Goal: Navigation & Orientation: Find specific page/section

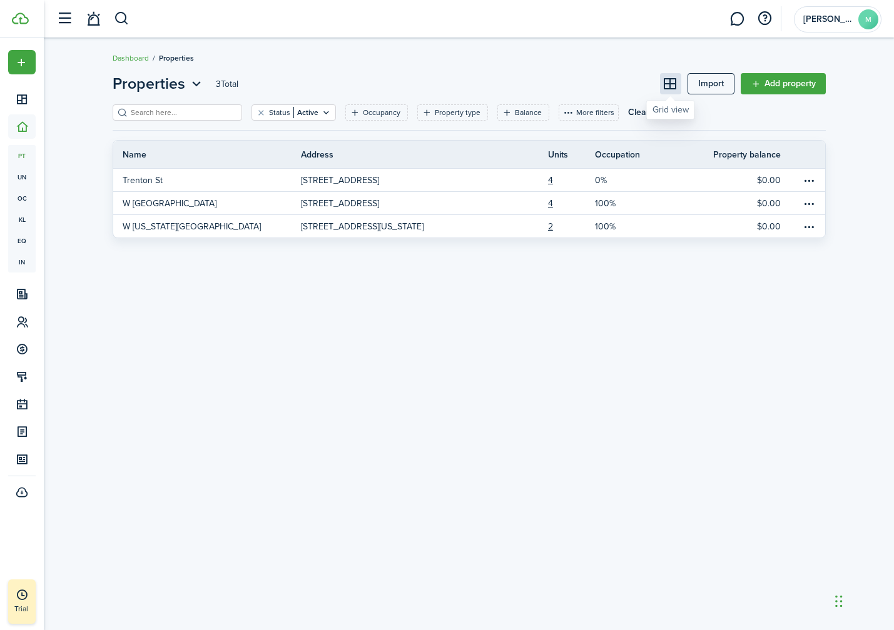
click at [660, 84] on button at bounding box center [670, 83] width 21 height 21
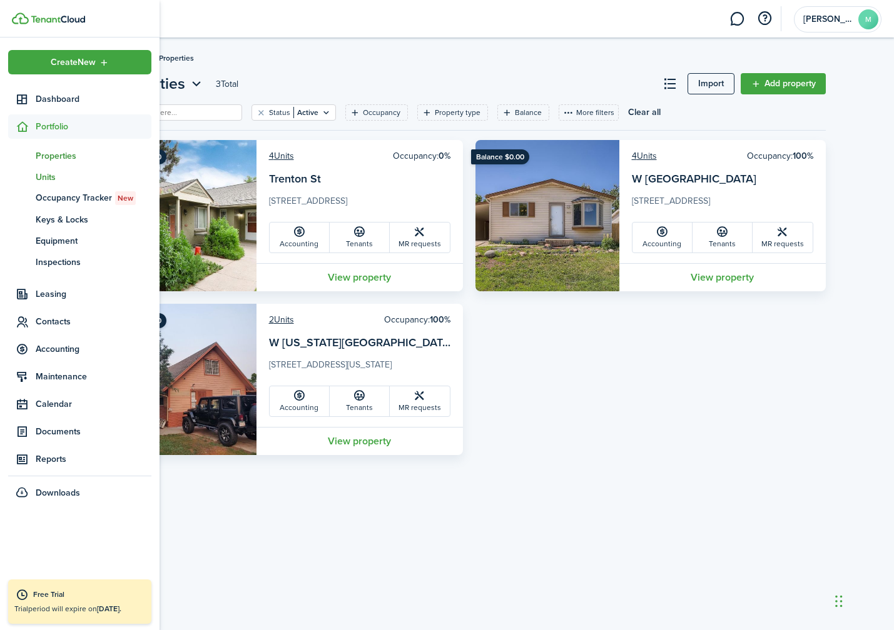
click at [21, 180] on span "un" at bounding box center [22, 176] width 28 height 21
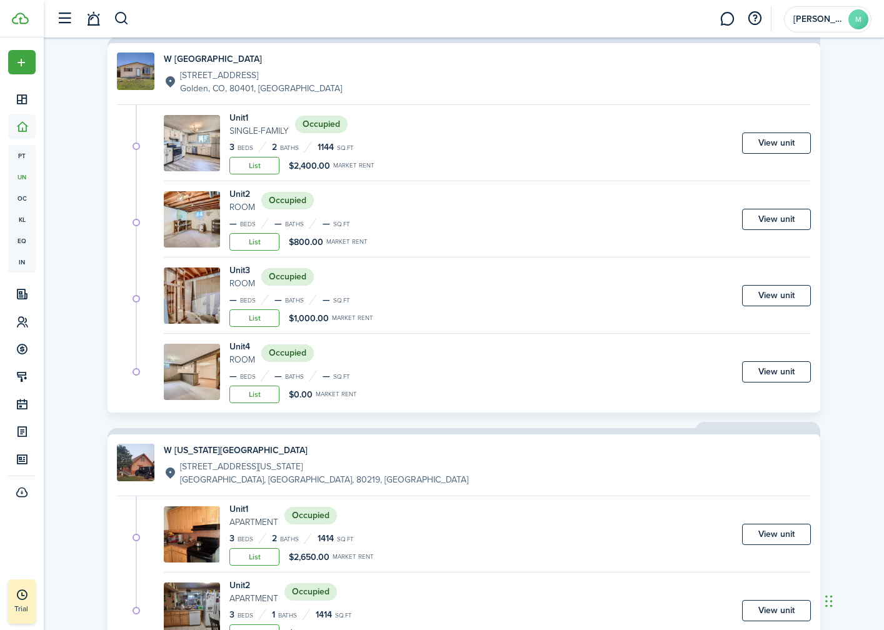
scroll to position [554, 0]
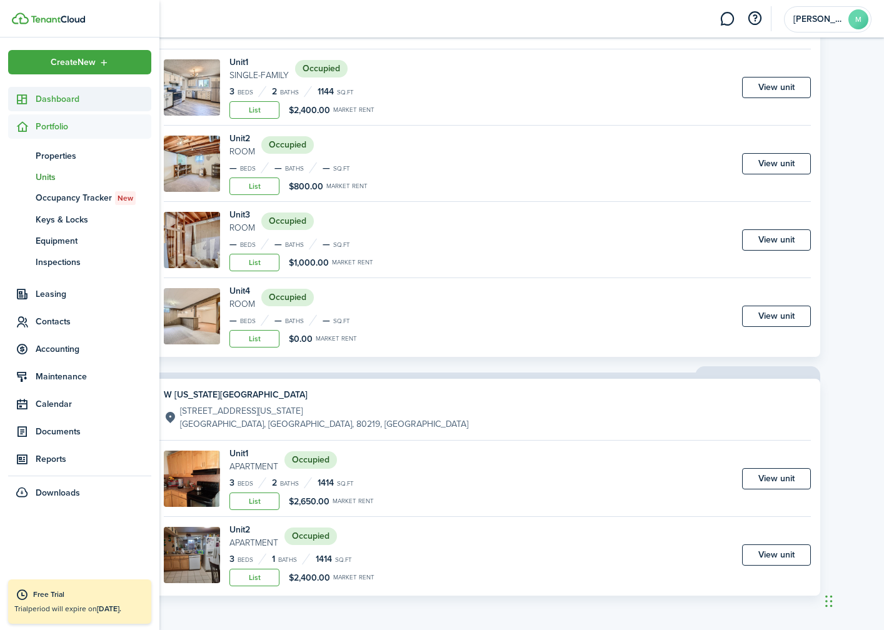
click at [28, 98] on icon at bounding box center [22, 99] width 13 height 13
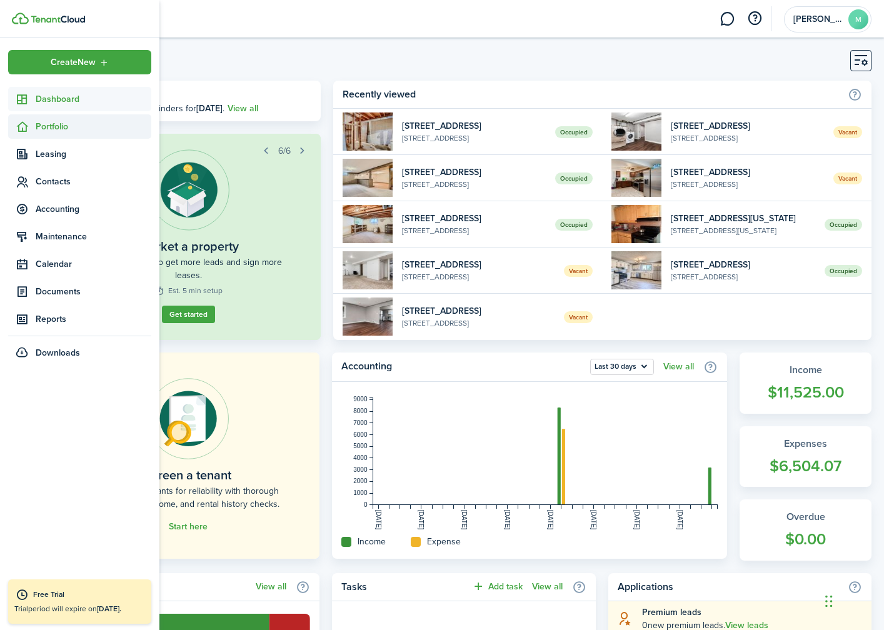
click at [53, 122] on span "Portfolio" at bounding box center [94, 126] width 116 height 13
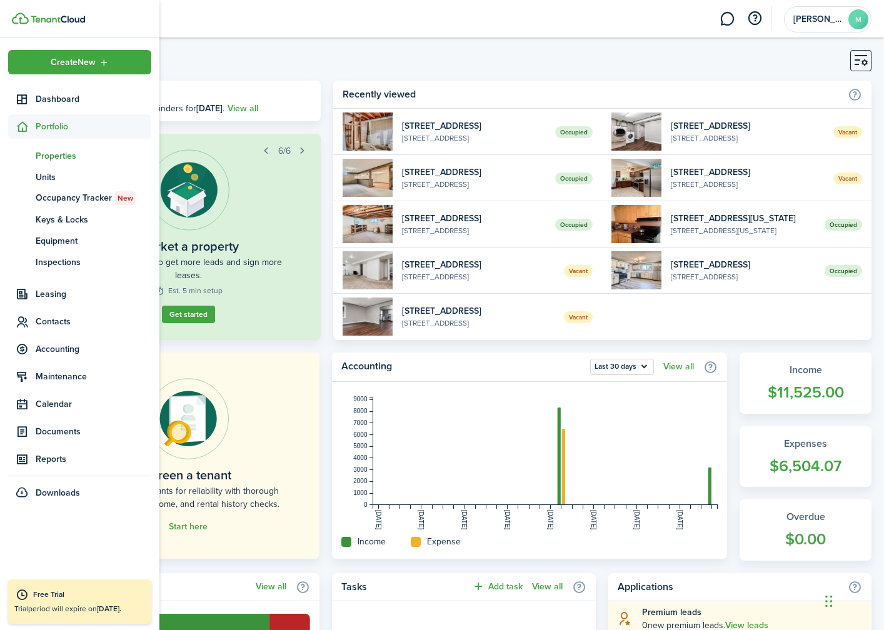
click at [51, 148] on link "pt Properties" at bounding box center [79, 155] width 143 height 21
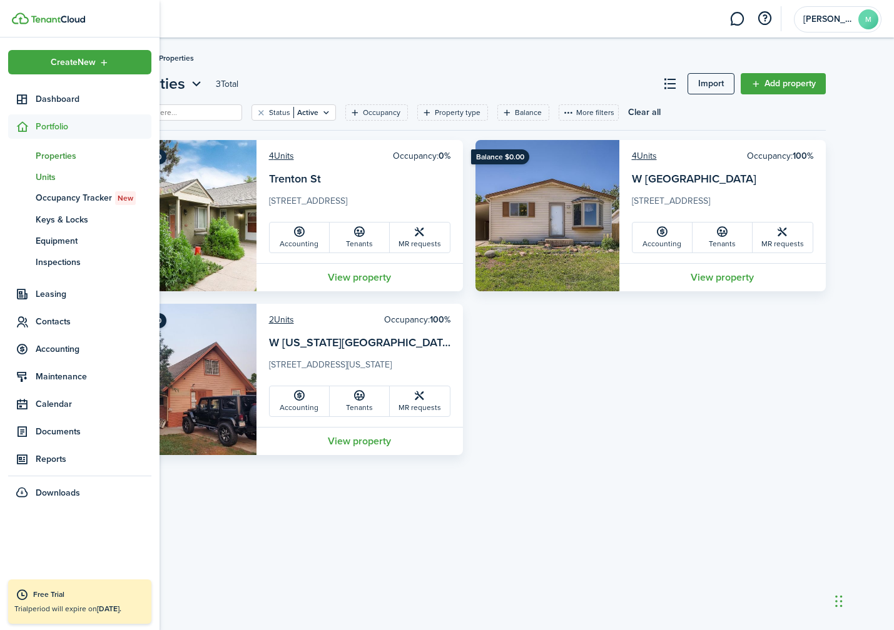
click at [55, 173] on span "Units" at bounding box center [94, 177] width 116 height 13
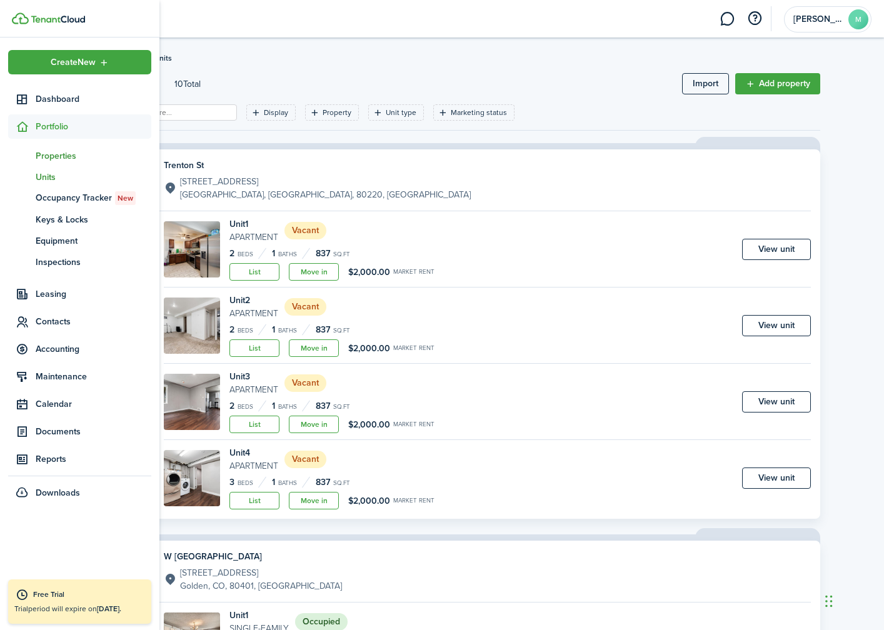
click at [36, 149] on span "Properties" at bounding box center [94, 155] width 116 height 13
